Goal: Information Seeking & Learning: Compare options

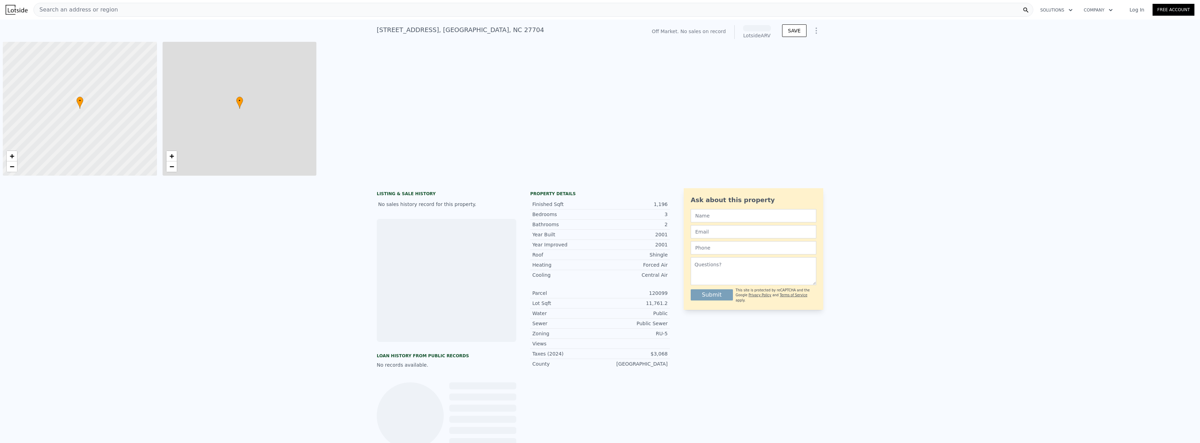
scroll to position [0, 3]
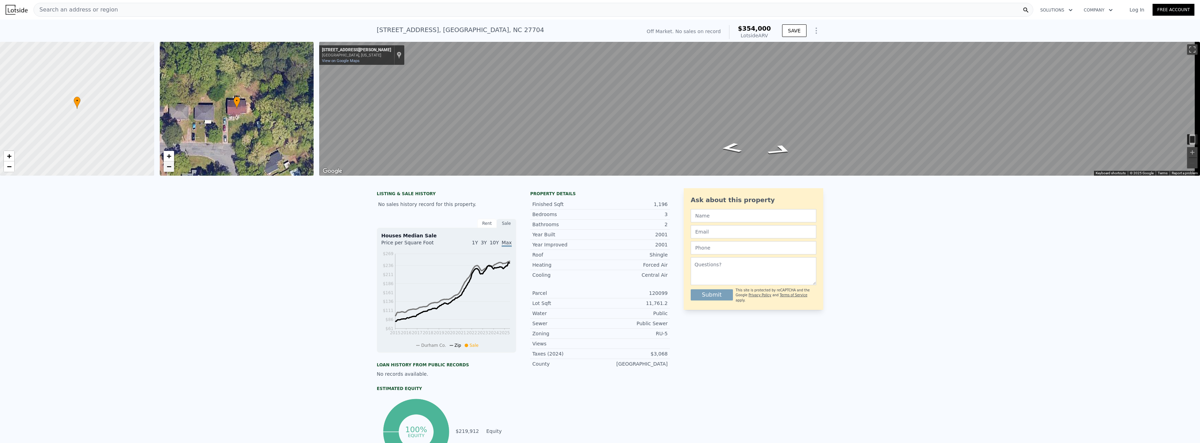
click at [164, 168] on link "−" at bounding box center [169, 166] width 10 height 10
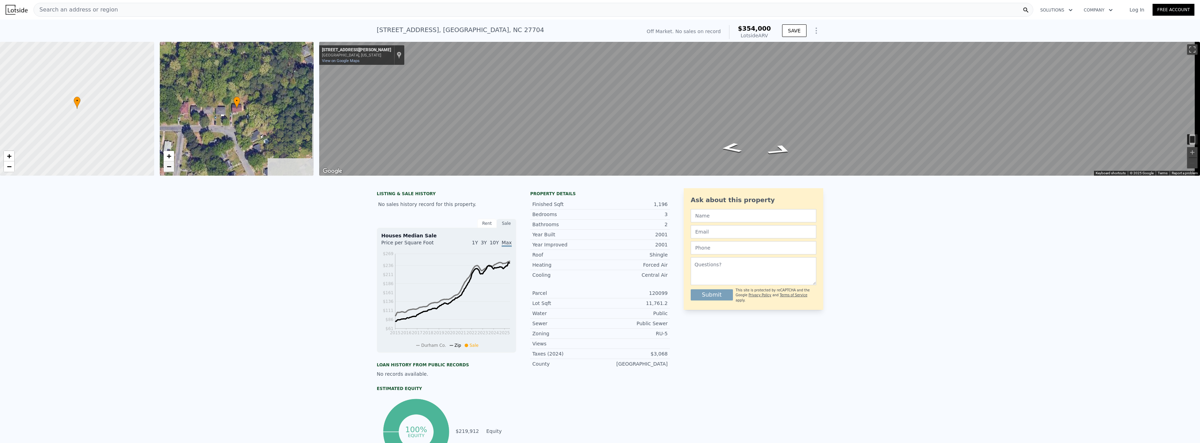
click at [164, 168] on link "−" at bounding box center [169, 166] width 10 height 10
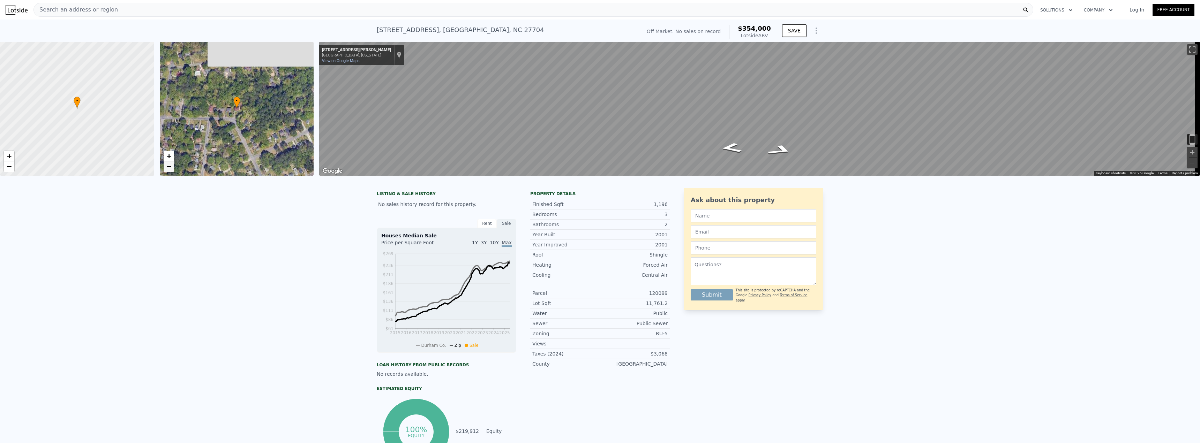
click at [164, 168] on link "−" at bounding box center [169, 166] width 10 height 10
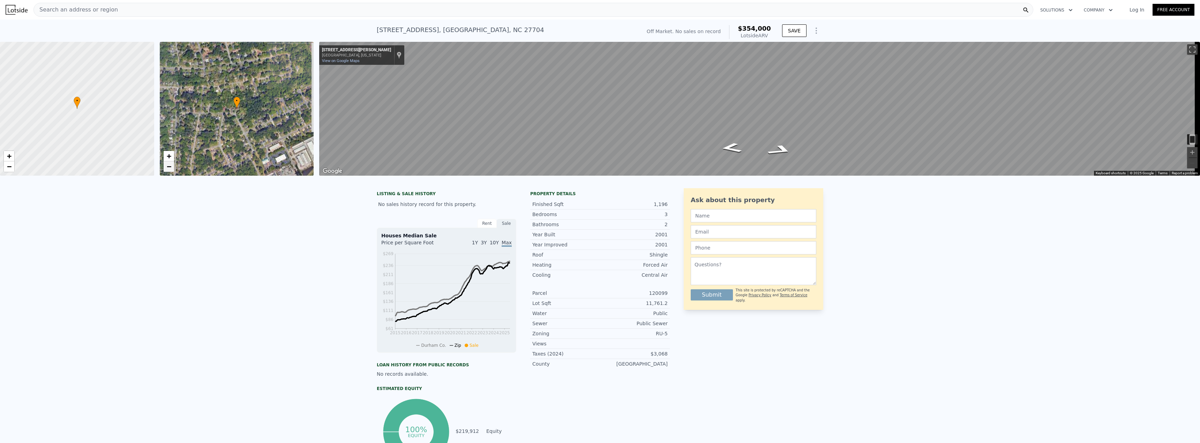
click at [164, 168] on link "−" at bounding box center [169, 166] width 10 height 10
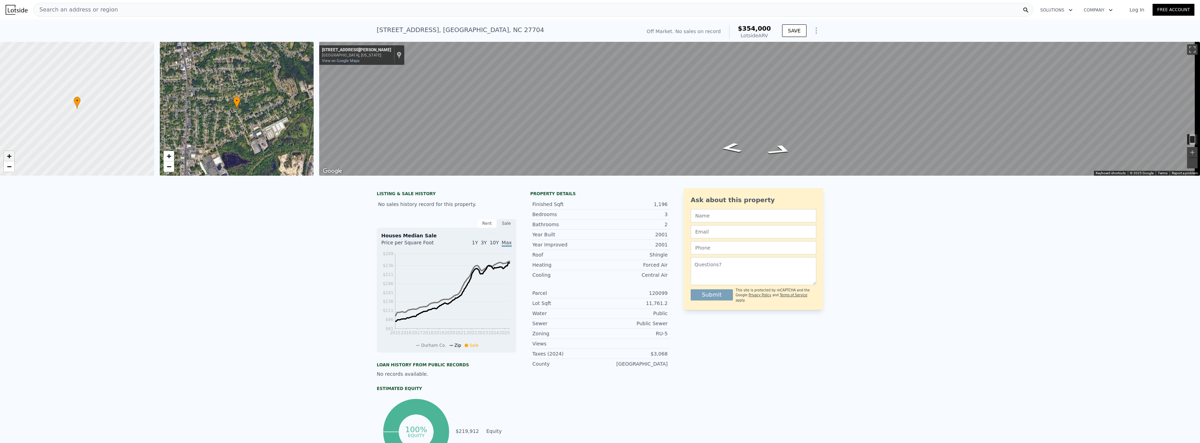
click at [10, 157] on span "+" at bounding box center [9, 156] width 5 height 9
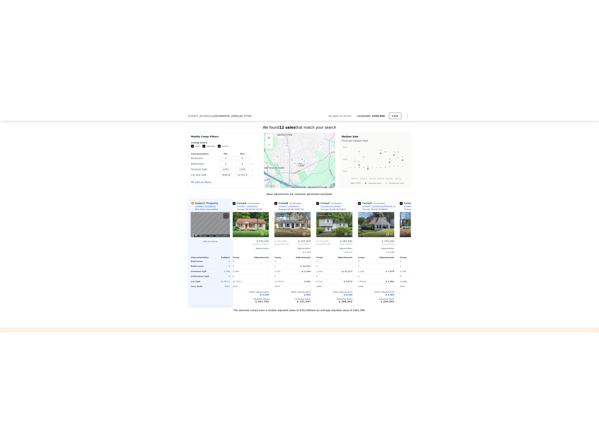
scroll to position [0, 4]
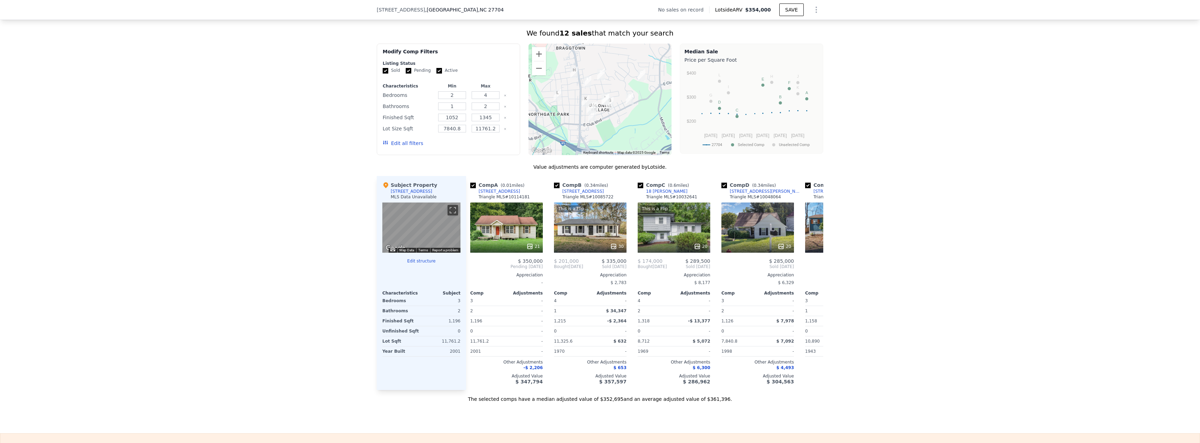
click at [408, 147] on button "Edit all filters" at bounding box center [403, 143] width 40 height 7
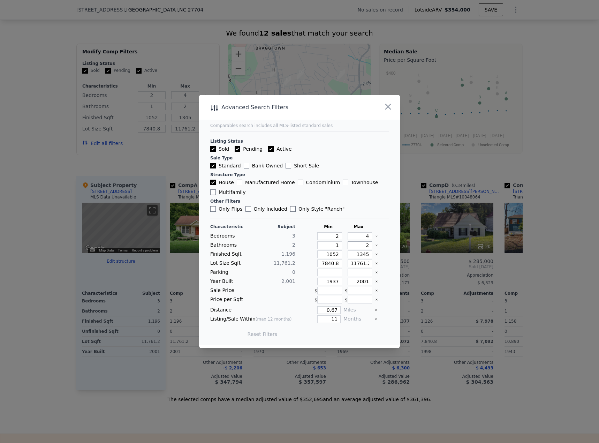
drag, startPoint x: 358, startPoint y: 245, endPoint x: 370, endPoint y: 248, distance: 12.2
click at [369, 247] on div "Bathrooms 2 1 2" at bounding box center [299, 245] width 179 height 8
type input "3"
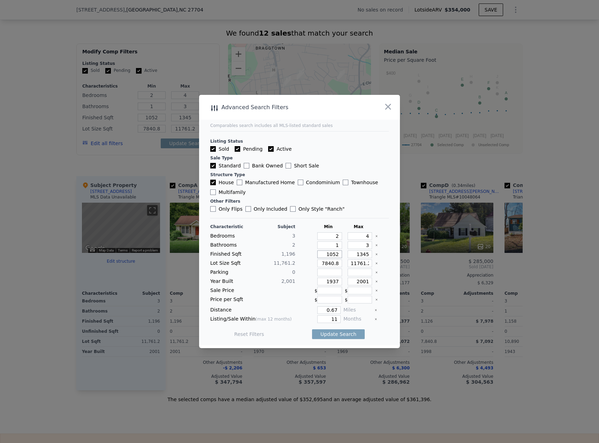
type input "9"
type input "94"
type input "946"
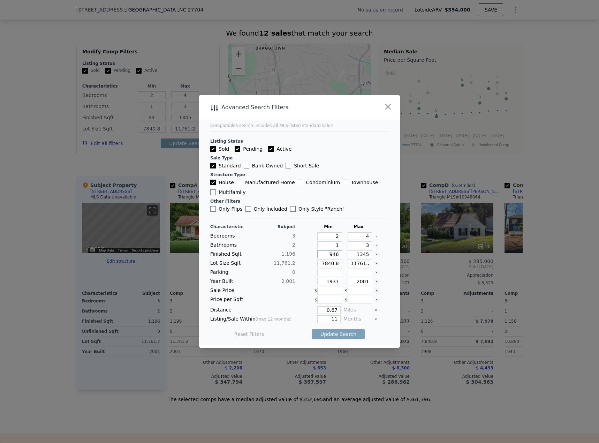
type input "946"
type input "1"
type input "14"
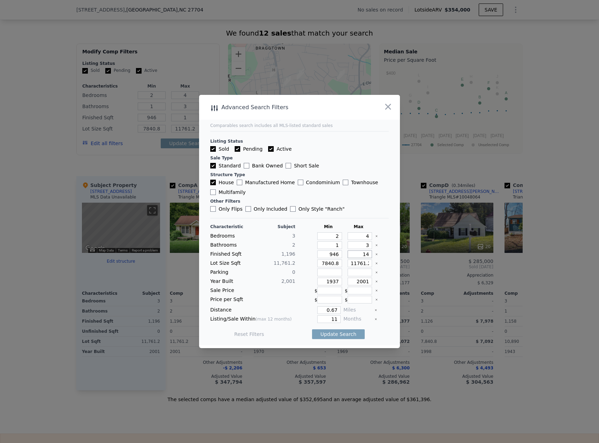
type input "14"
type input "144"
type input "1446"
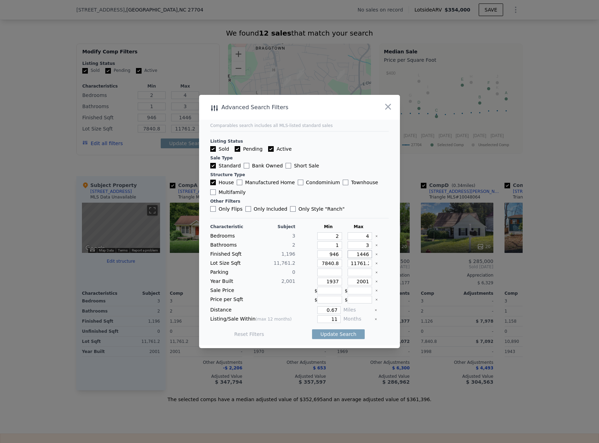
type input "1446"
type input "7"
type input "70"
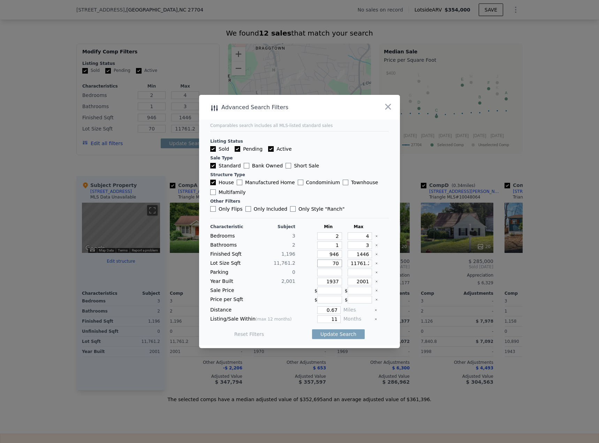
type input "706"
type input "7060"
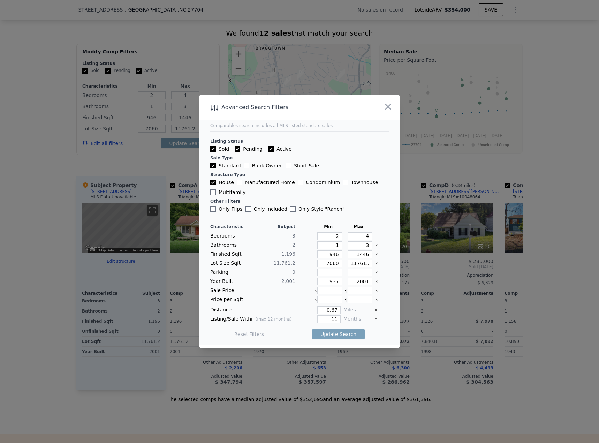
type input "1"
type input "16"
type input "1647"
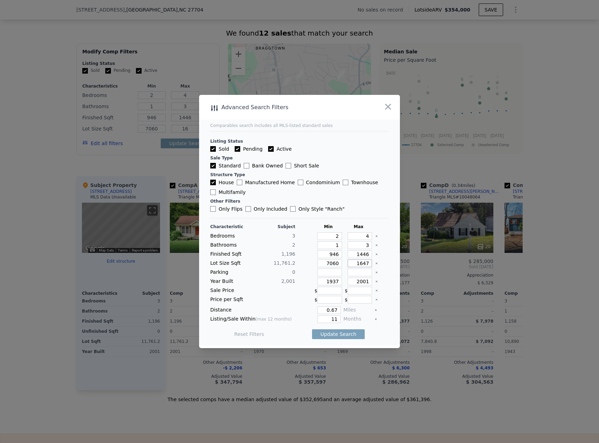
type input "1647"
type input "16470"
type input "1951"
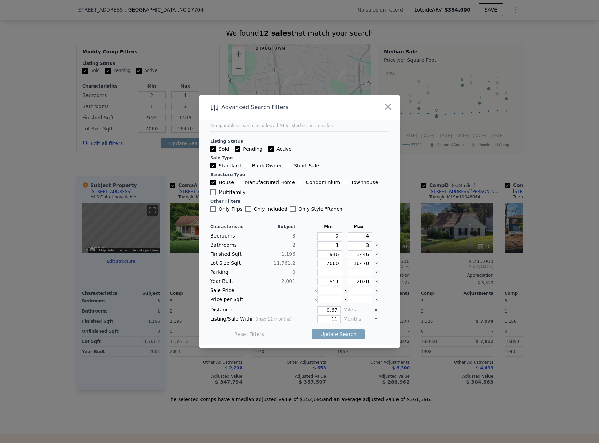
type input "2020"
type input "0.5"
type input "6"
click at [341, 334] on button "Update Search" at bounding box center [338, 334] width 53 height 10
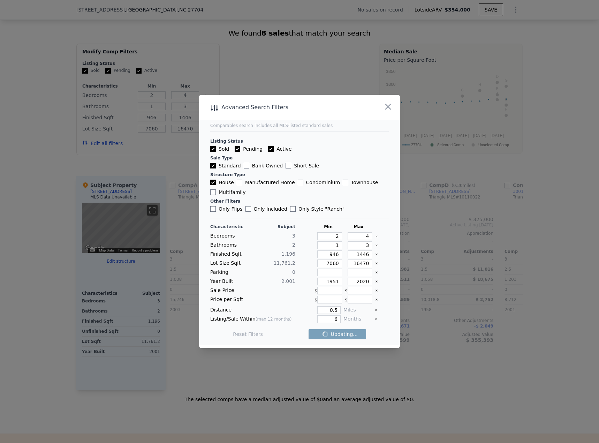
checkbox input "false"
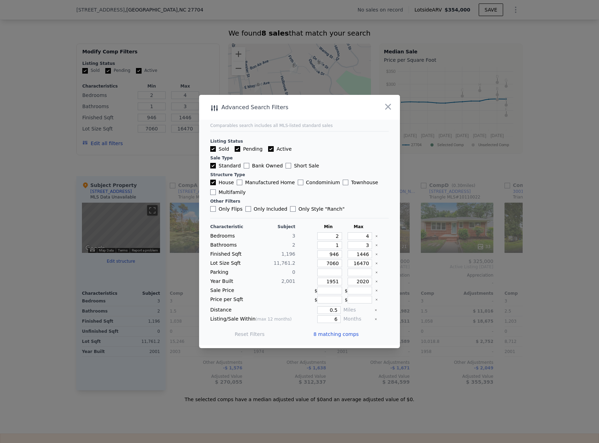
click at [330, 333] on span "8 matching comps" at bounding box center [335, 334] width 45 height 7
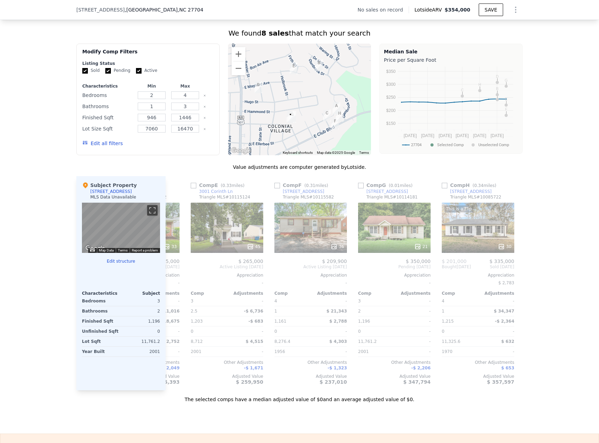
scroll to position [0, 320]
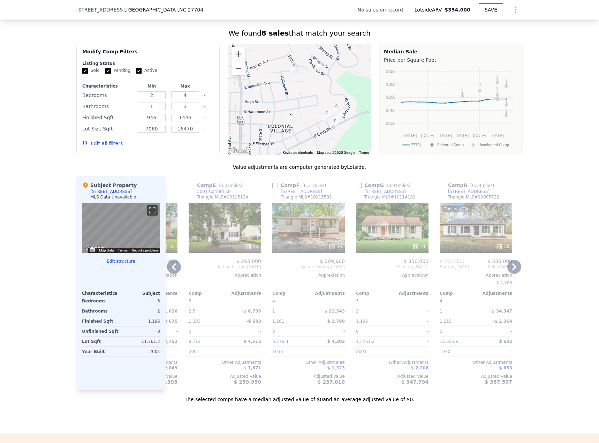
click at [440, 188] on input "checkbox" at bounding box center [443, 186] width 6 height 6
checkbox input "true"
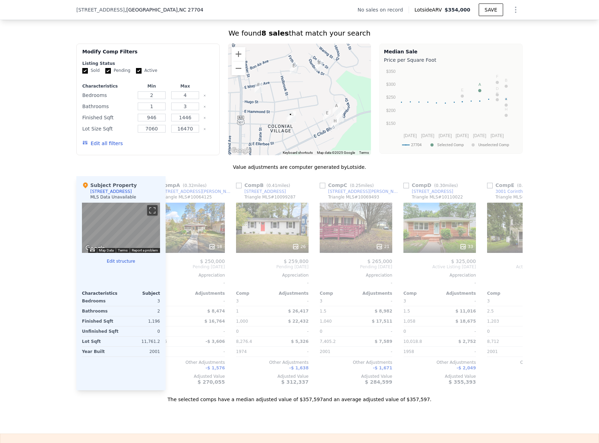
scroll to position [0, 181]
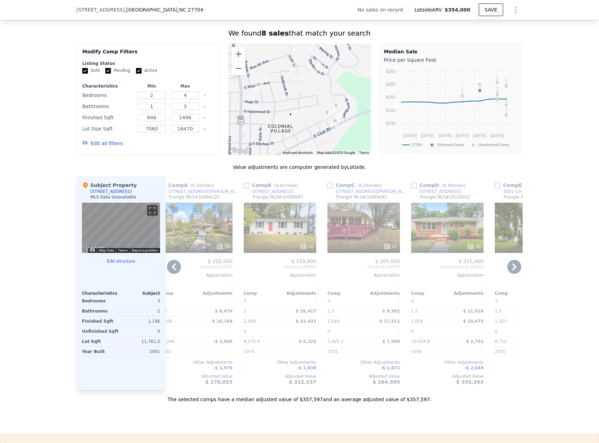
click at [473, 246] on div at bounding box center [447, 246] width 73 height 13
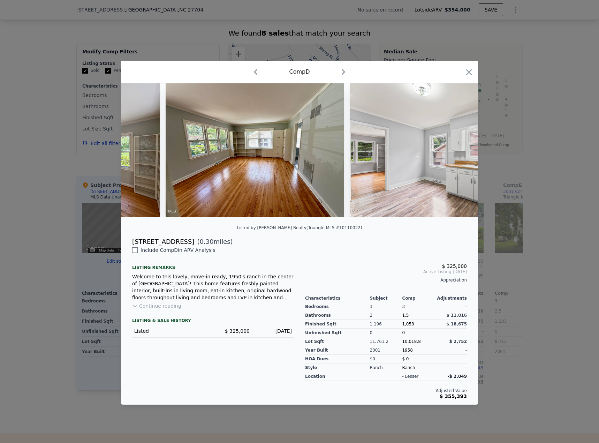
scroll to position [0, 1631]
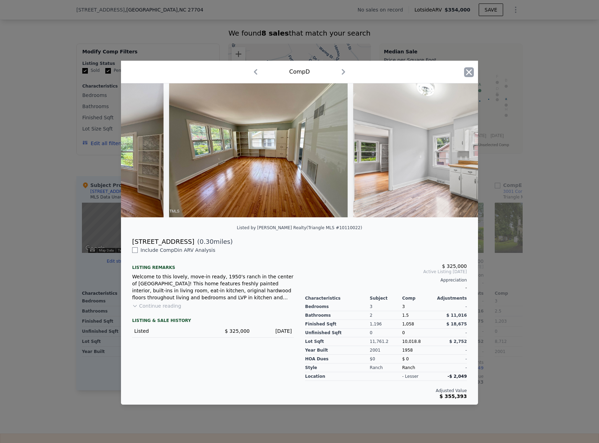
click at [470, 69] on icon "button" at bounding box center [469, 72] width 10 height 10
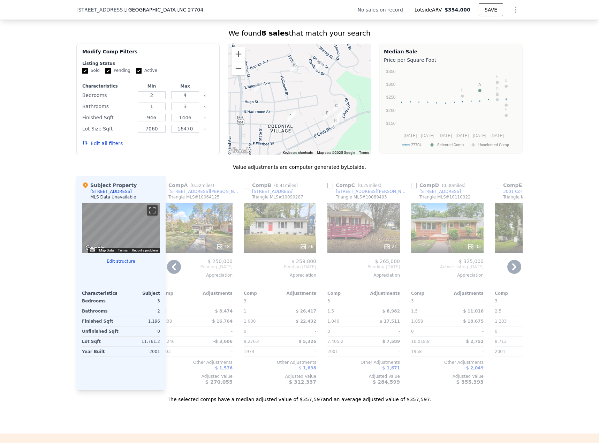
click at [307, 250] on div "26" at bounding box center [307, 246] width 14 height 7
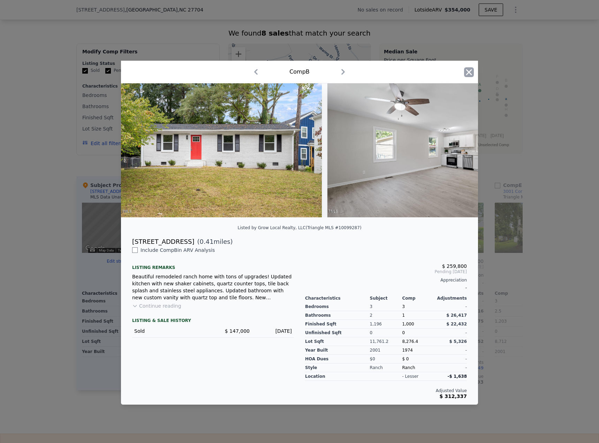
click at [471, 74] on icon "button" at bounding box center [469, 72] width 10 height 10
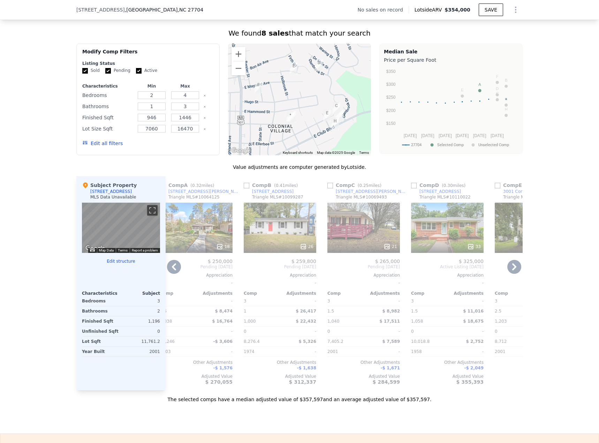
click at [302, 248] on div at bounding box center [280, 246] width 73 height 13
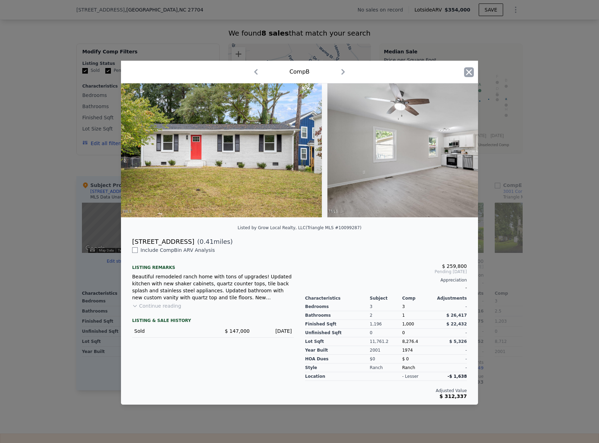
click at [470, 70] on icon "button" at bounding box center [469, 72] width 10 height 10
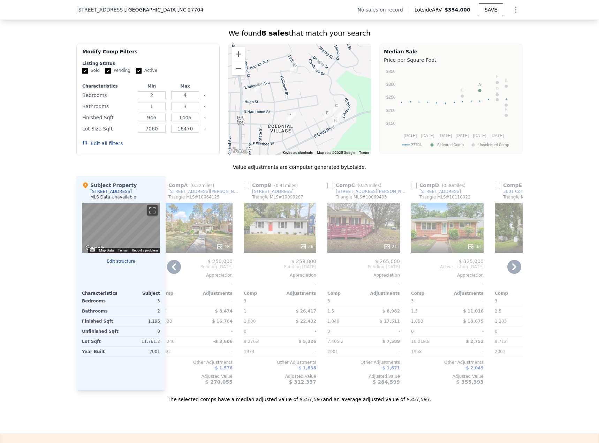
drag, startPoint x: 244, startPoint y: 191, endPoint x: 244, endPoint y: 199, distance: 8.0
click at [244, 188] on input "checkbox" at bounding box center [247, 186] width 6 height 6
checkbox input "true"
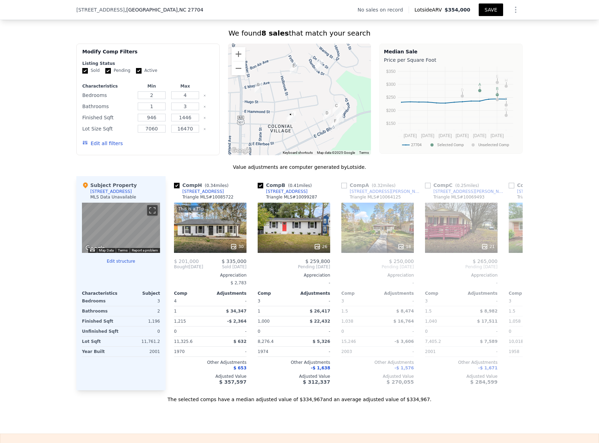
click at [496, 8] on button "SAVE" at bounding box center [491, 9] width 24 height 13
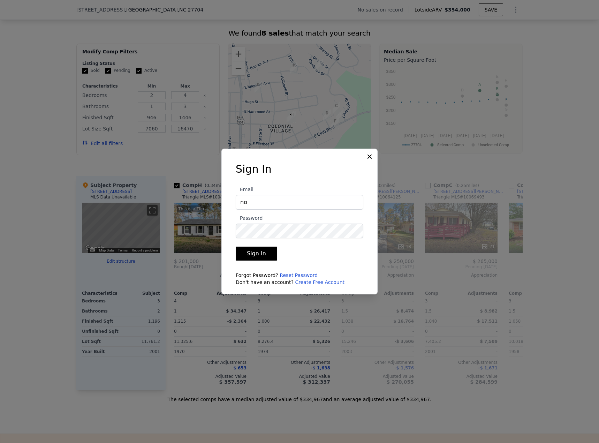
type input "[EMAIL_ADDRESS][DOMAIN_NAME]"
click at [236, 247] on button "Sign In" at bounding box center [256, 254] width 41 height 14
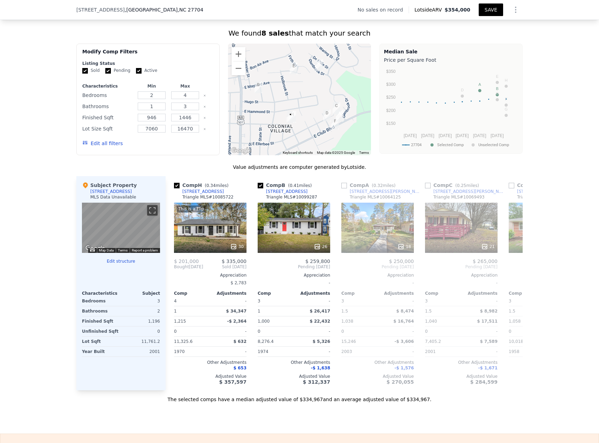
click at [488, 9] on button "SAVE" at bounding box center [491, 9] width 24 height 13
